Goal: Book appointment/travel/reservation

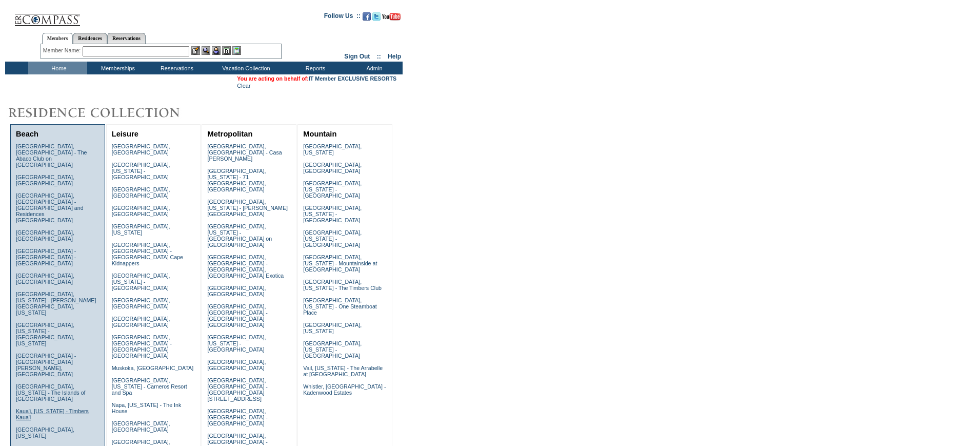
click at [67, 408] on link "Kaua'i, [US_STATE] - Timbers Kaua'i" at bounding box center [52, 414] width 73 height 12
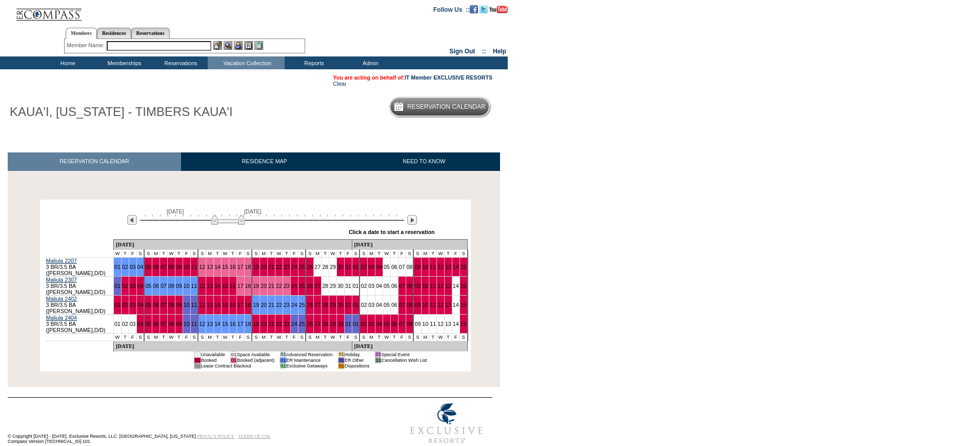
drag, startPoint x: 231, startPoint y: 218, endPoint x: 236, endPoint y: 220, distance: 5.8
click at [236, 220] on img at bounding box center [227, 219] width 33 height 10
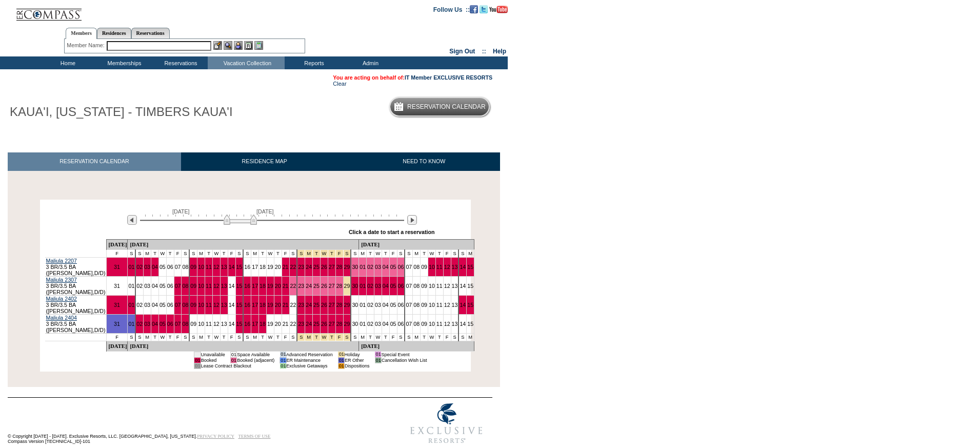
click at [252, 226] on div "[DATE] [DATE]" at bounding box center [270, 216] width 296 height 17
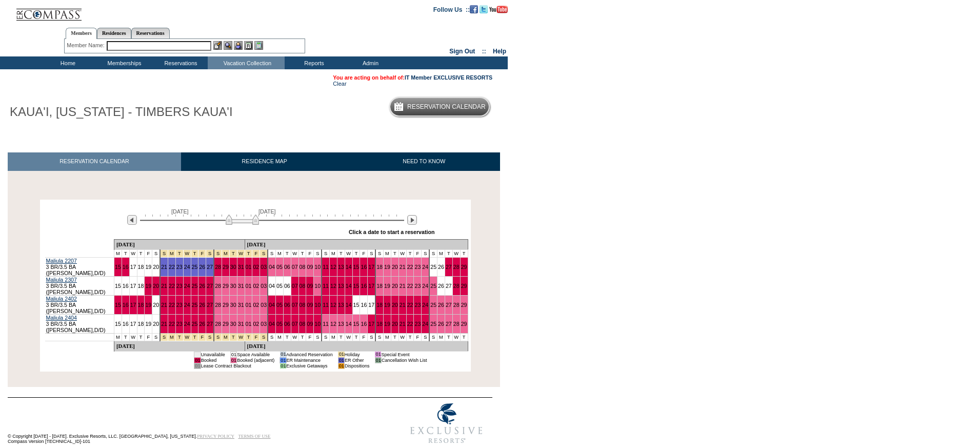
click at [258, 227] on div "[DATE] [DATE] » Apply these dates to all the calendars on this page Click a dat…" at bounding box center [256, 220] width 426 height 37
click at [259, 225] on img at bounding box center [242, 219] width 33 height 10
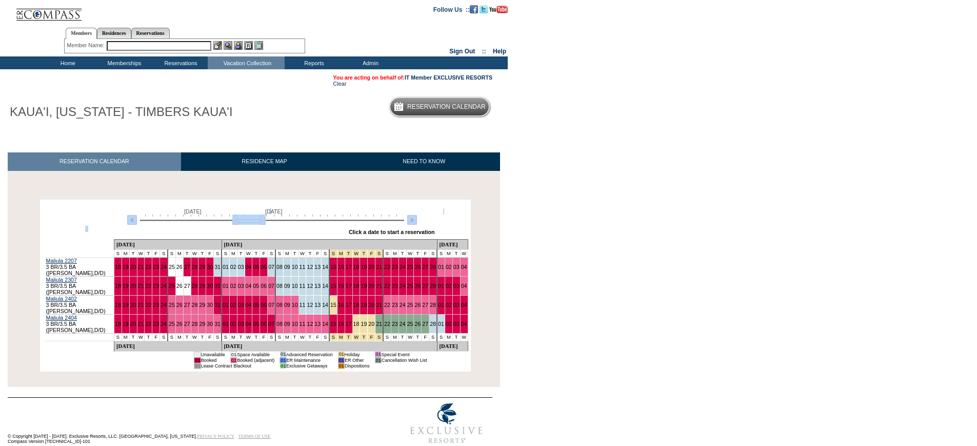
click at [265, 225] on img at bounding box center [248, 219] width 33 height 10
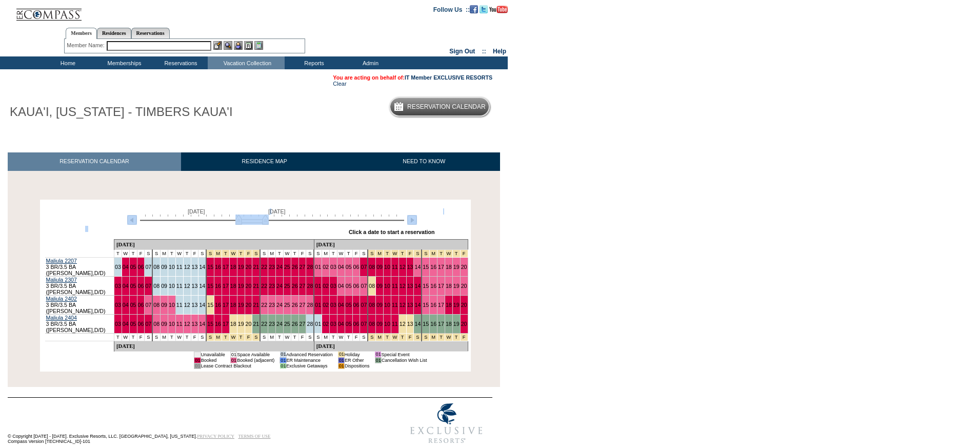
drag, startPoint x: 265, startPoint y: 223, endPoint x: 270, endPoint y: 224, distance: 5.2
click at [269, 224] on img at bounding box center [251, 219] width 33 height 10
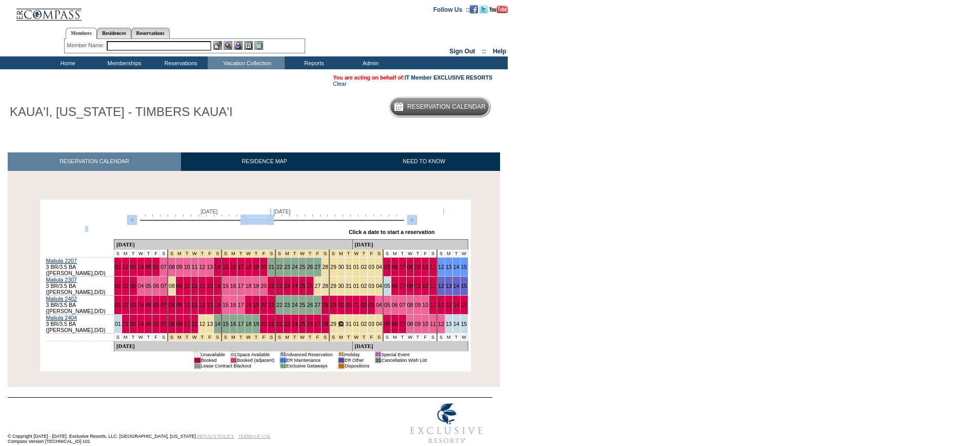
click at [338, 320] on link "30" at bounding box center [341, 323] width 6 height 6
